Goal: Information Seeking & Learning: Learn about a topic

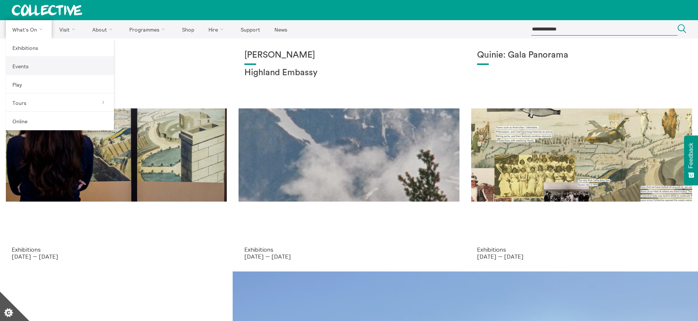
click at [41, 61] on link "Events" at bounding box center [60, 66] width 108 height 18
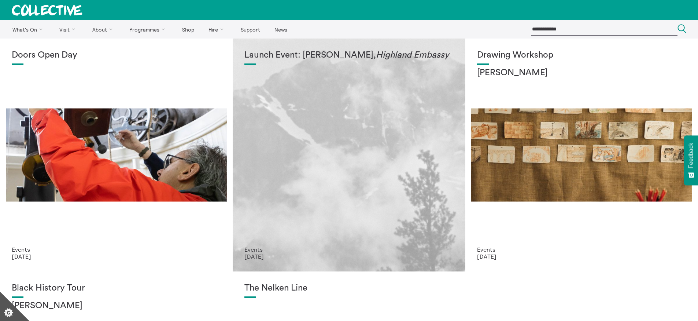
scroll to position [1, 0]
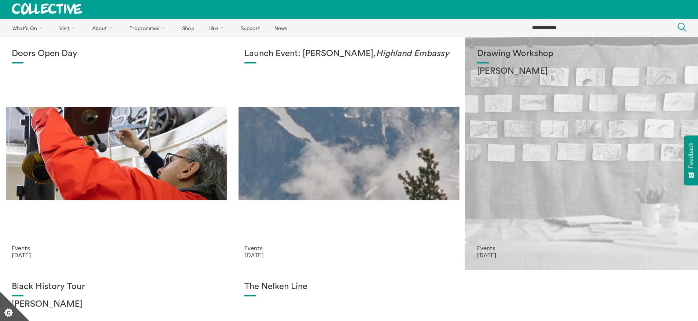
click at [613, 113] on div "Drawing Workshop Annie Lord" at bounding box center [581, 147] width 209 height 196
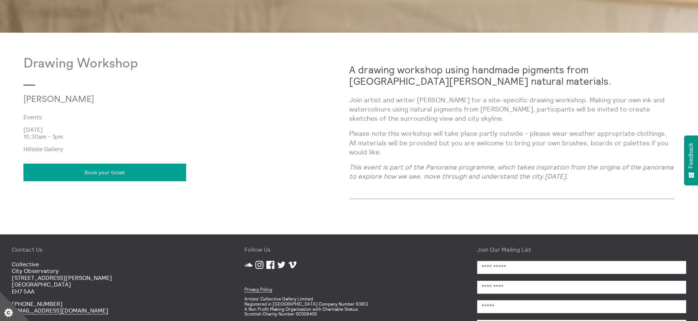
scroll to position [470, 0]
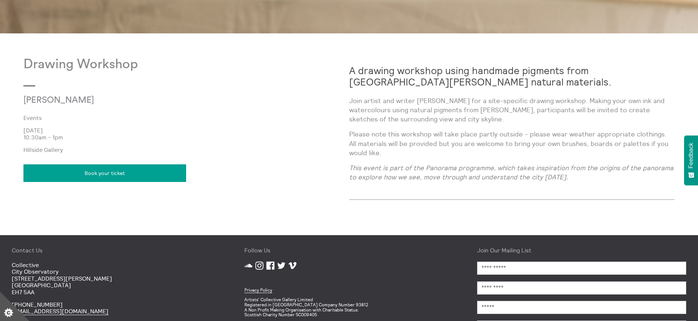
click at [372, 115] on p "Join artist and writer Annie Lord for a site-specific drawing workshop. Making …" at bounding box center [512, 110] width 326 height 28
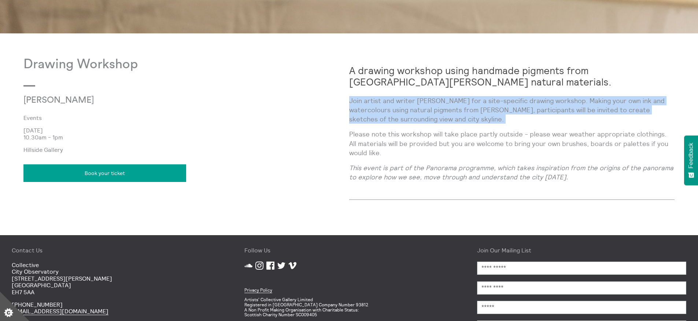
click at [372, 115] on p "Join artist and writer Annie Lord for a site-specific drawing workshop. Making …" at bounding box center [512, 110] width 326 height 28
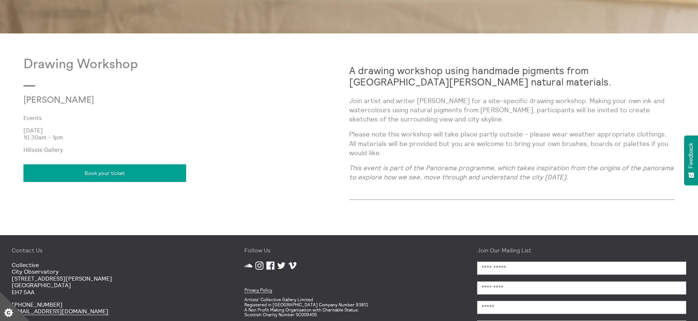
click at [370, 142] on p "Please note this workshop will take place partly outside - please wear weather …" at bounding box center [512, 143] width 326 height 28
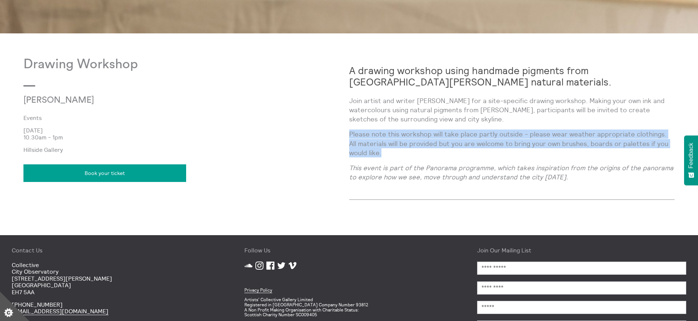
click at [370, 142] on p "Please note this workshop will take place partly outside - please wear weather …" at bounding box center [512, 143] width 326 height 28
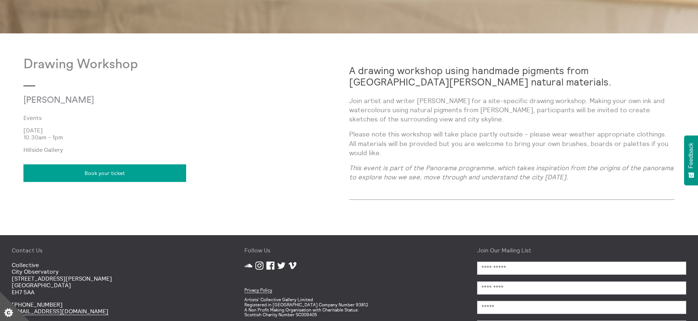
click at [368, 175] on em "This event is part of the Panorama programme, which takes inspiration from the …" at bounding box center [511, 172] width 324 height 18
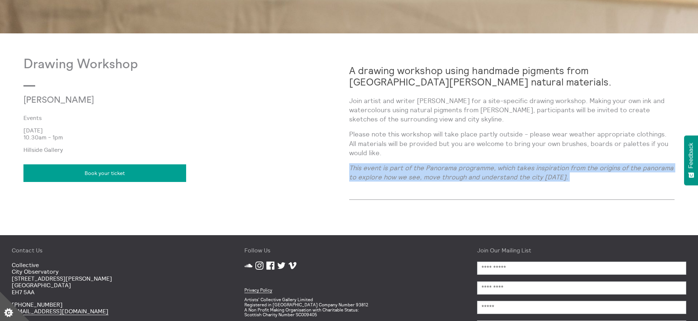
click at [368, 175] on em "This event is part of the Panorama programme, which takes inspiration from the …" at bounding box center [511, 172] width 324 height 18
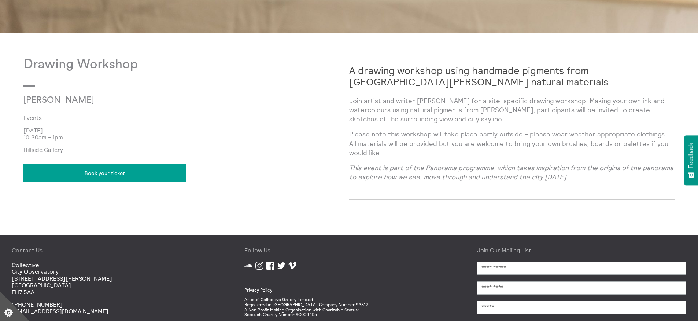
click at [367, 139] on p "Please note this workshop will take place partly outside - please wear weather …" at bounding box center [512, 143] width 326 height 28
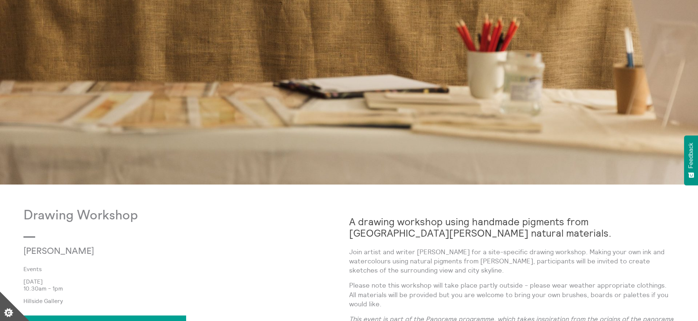
scroll to position [0, 0]
